Goal: Information Seeking & Learning: Learn about a topic

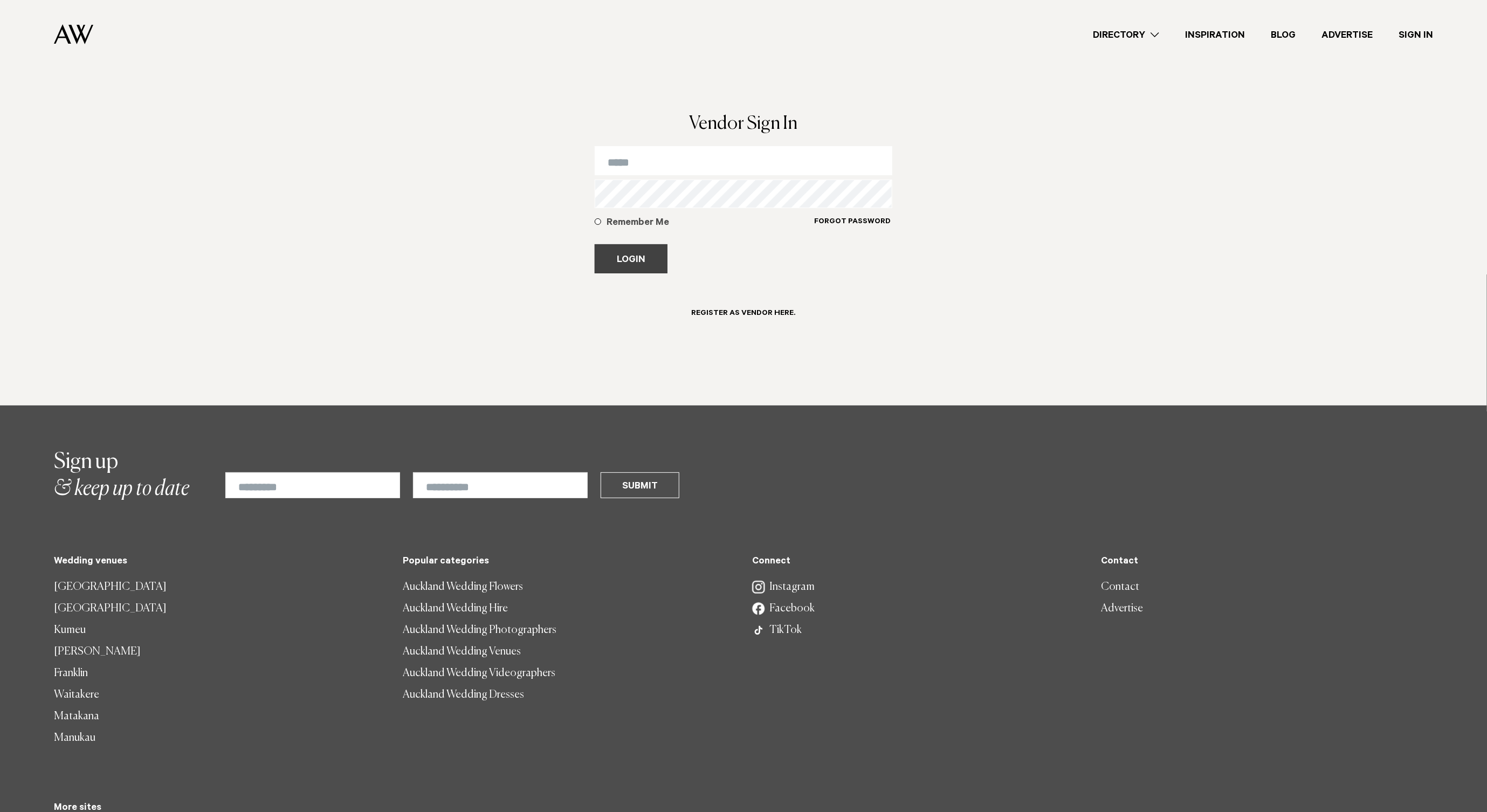
type input "**********"
click at [636, 263] on button "Login" at bounding box center [631, 259] width 73 height 29
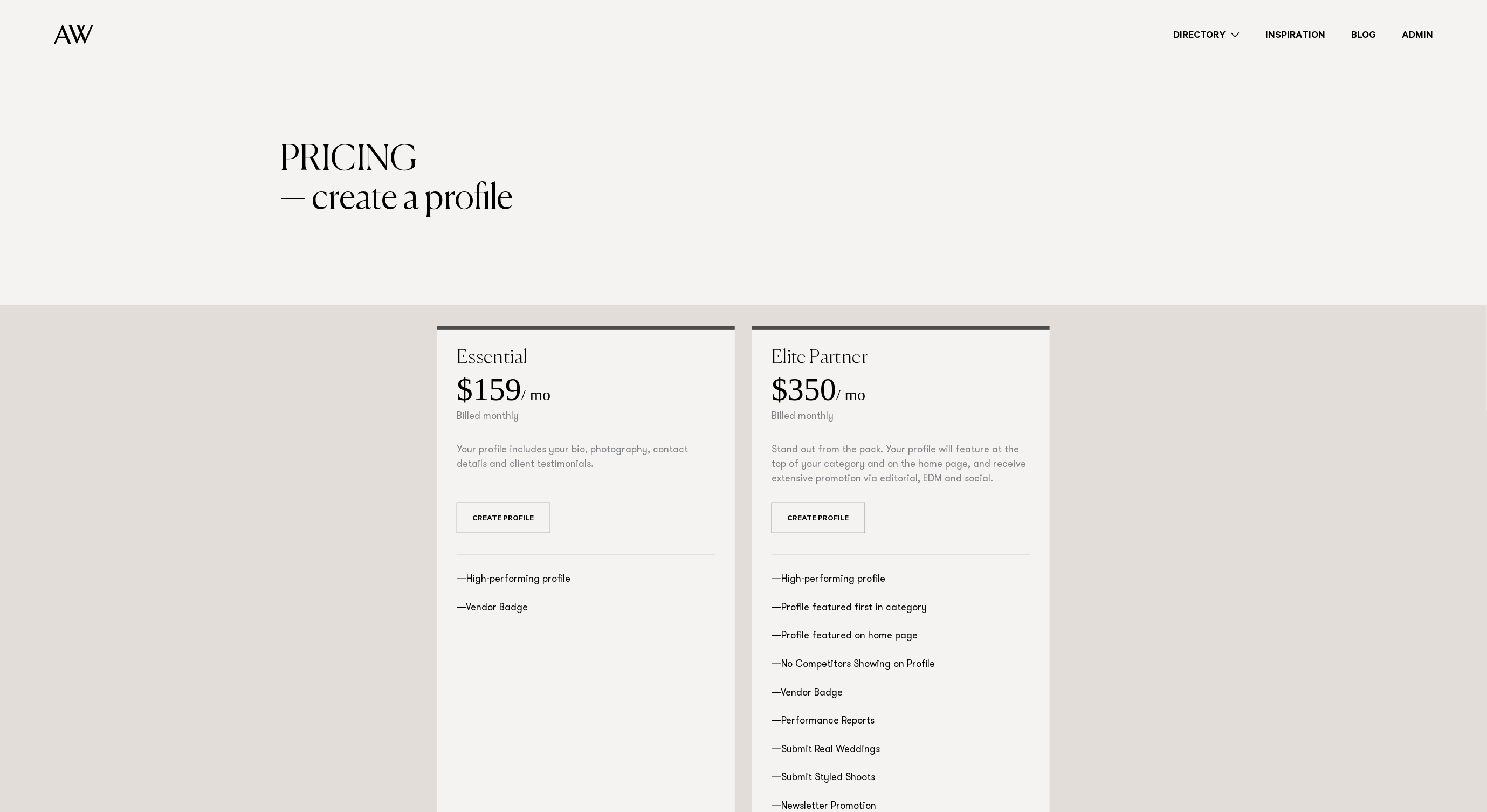
click at [1230, 35] on link "Directory" at bounding box center [1206, 35] width 92 height 14
